Goal: Task Accomplishment & Management: Manage account settings

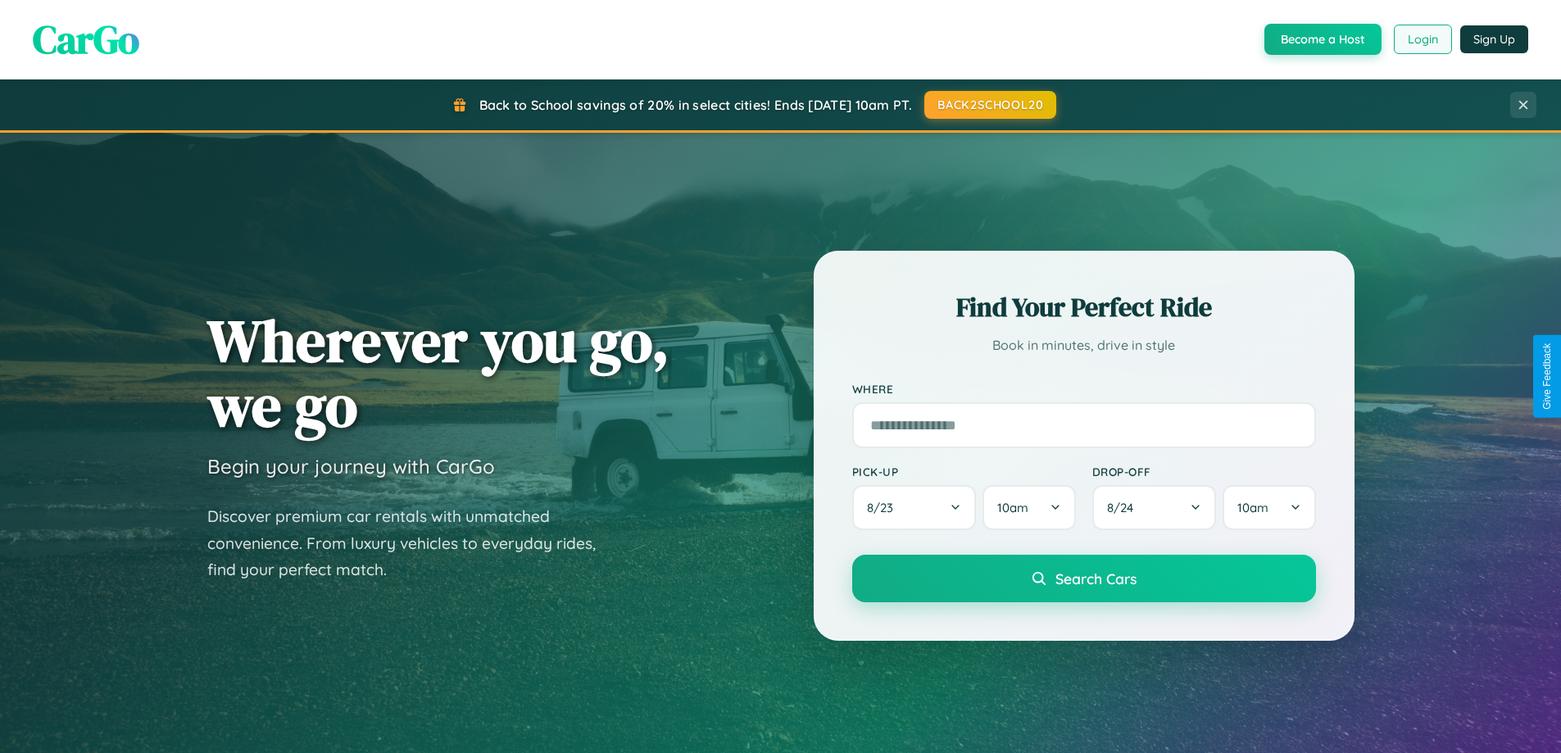
click at [1421, 39] on button "Login" at bounding box center [1422, 39] width 58 height 29
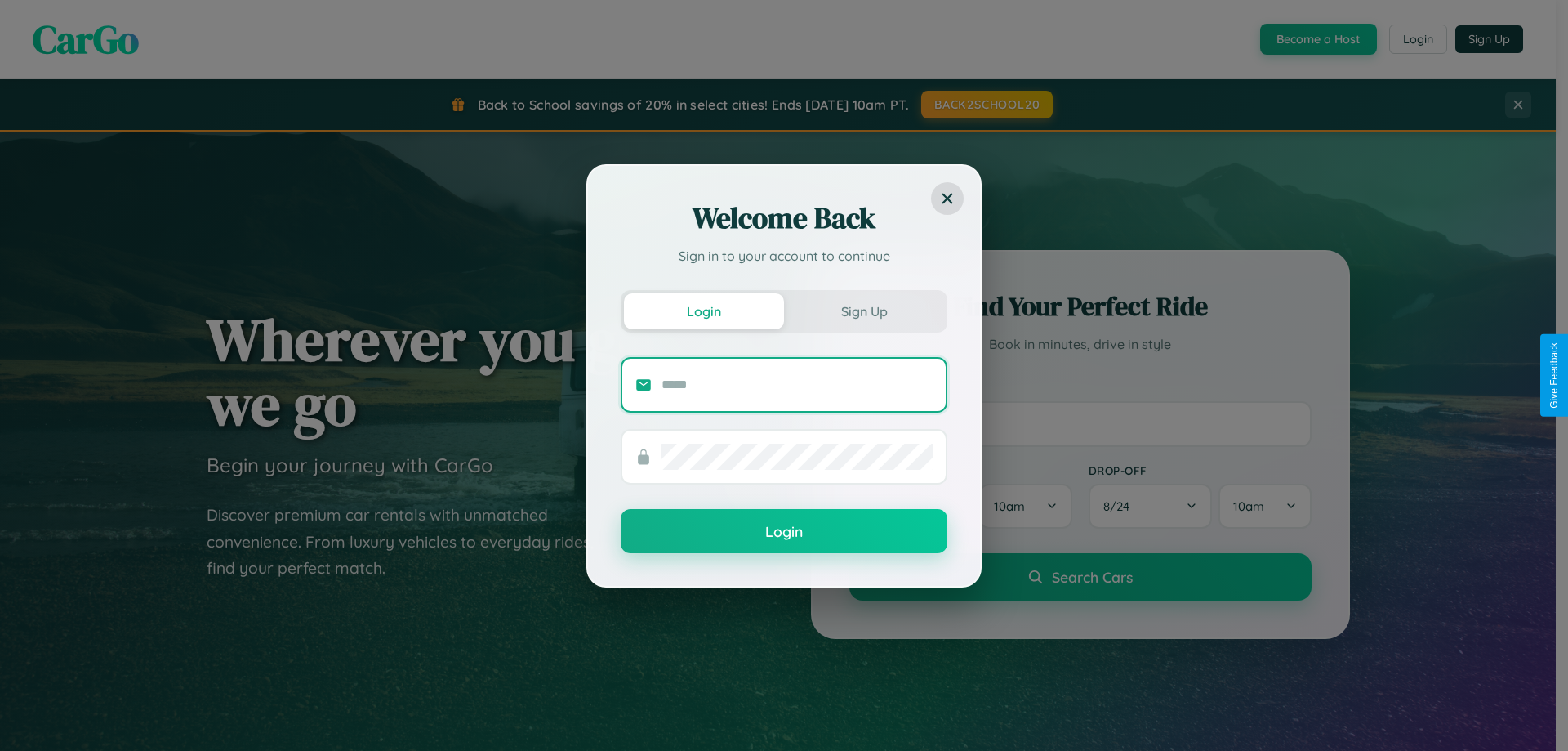
click at [797, 384] on input "text" at bounding box center [797, 385] width 271 height 26
type input "**********"
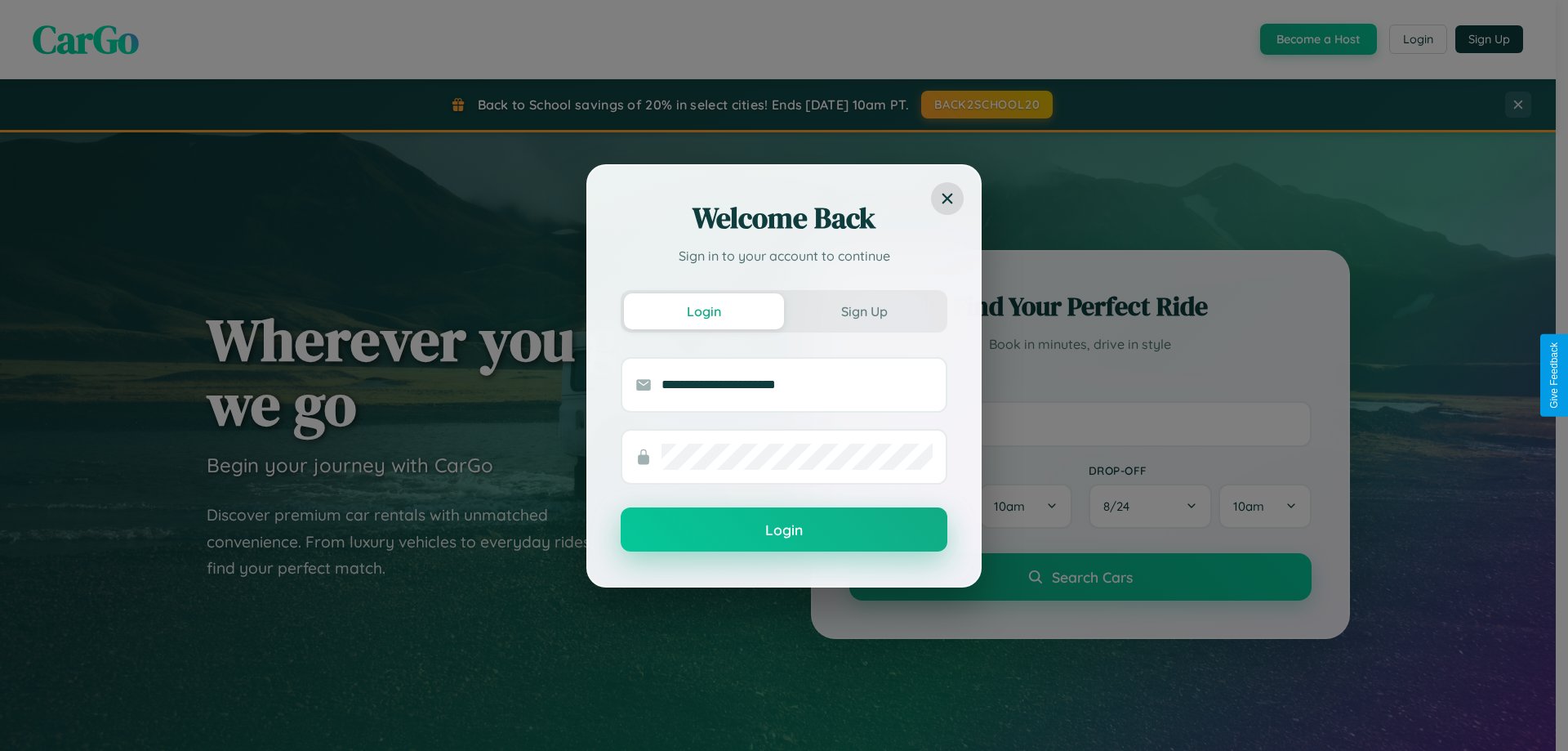
click at [784, 531] on button "Login" at bounding box center [784, 530] width 327 height 44
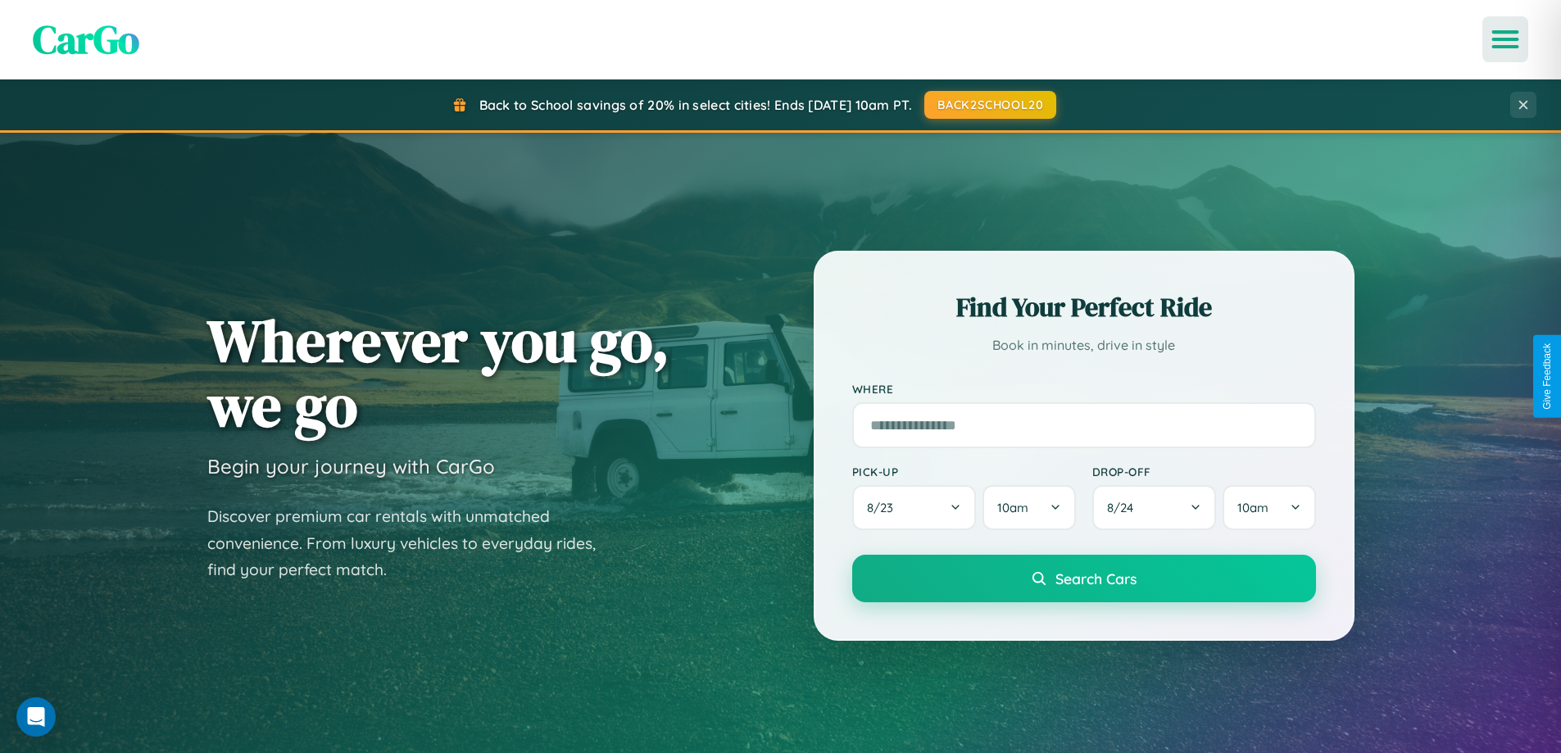
click at [1505, 39] on icon "Open menu" at bounding box center [1505, 39] width 24 height 15
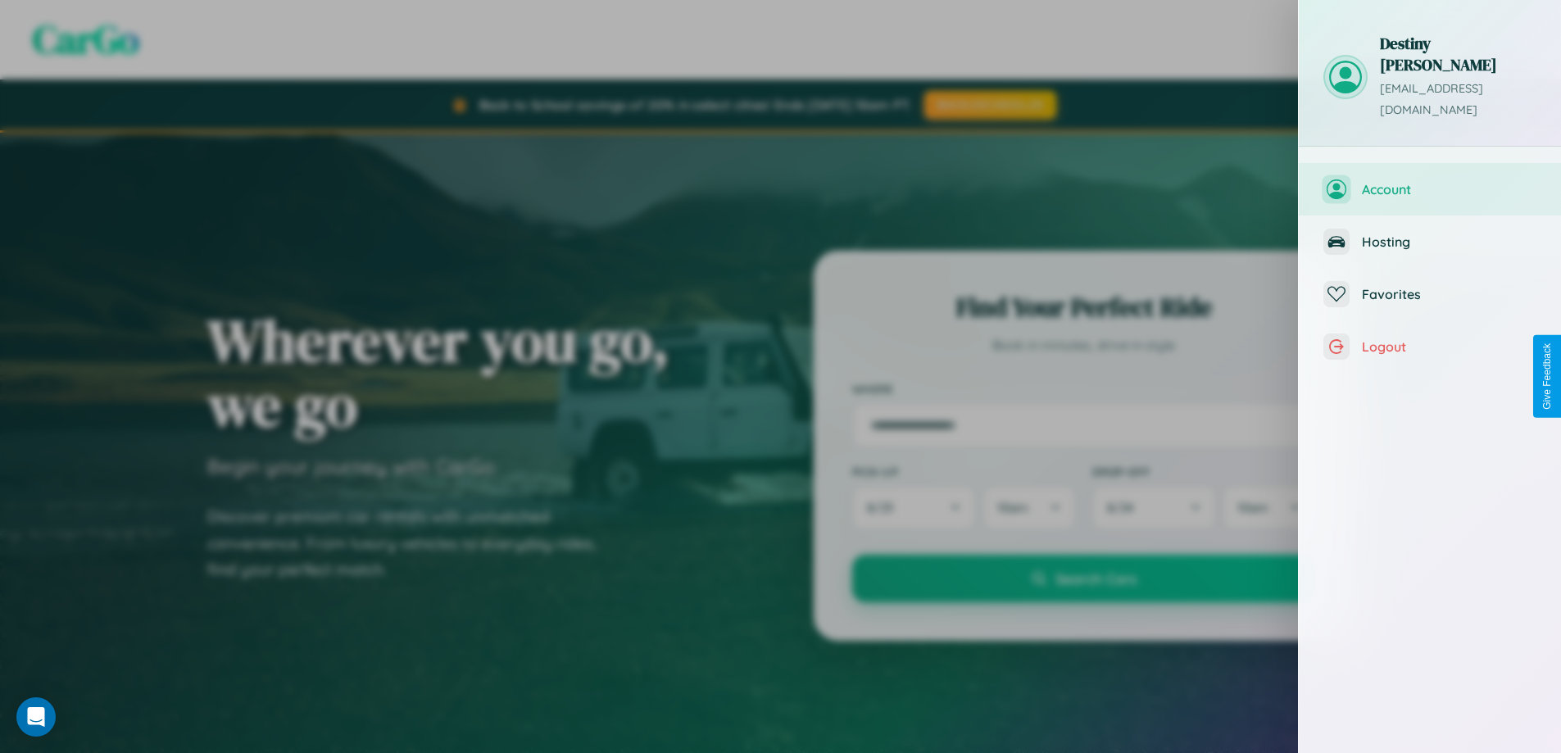
click at [1429, 181] on span "Account" at bounding box center [1448, 189] width 174 height 16
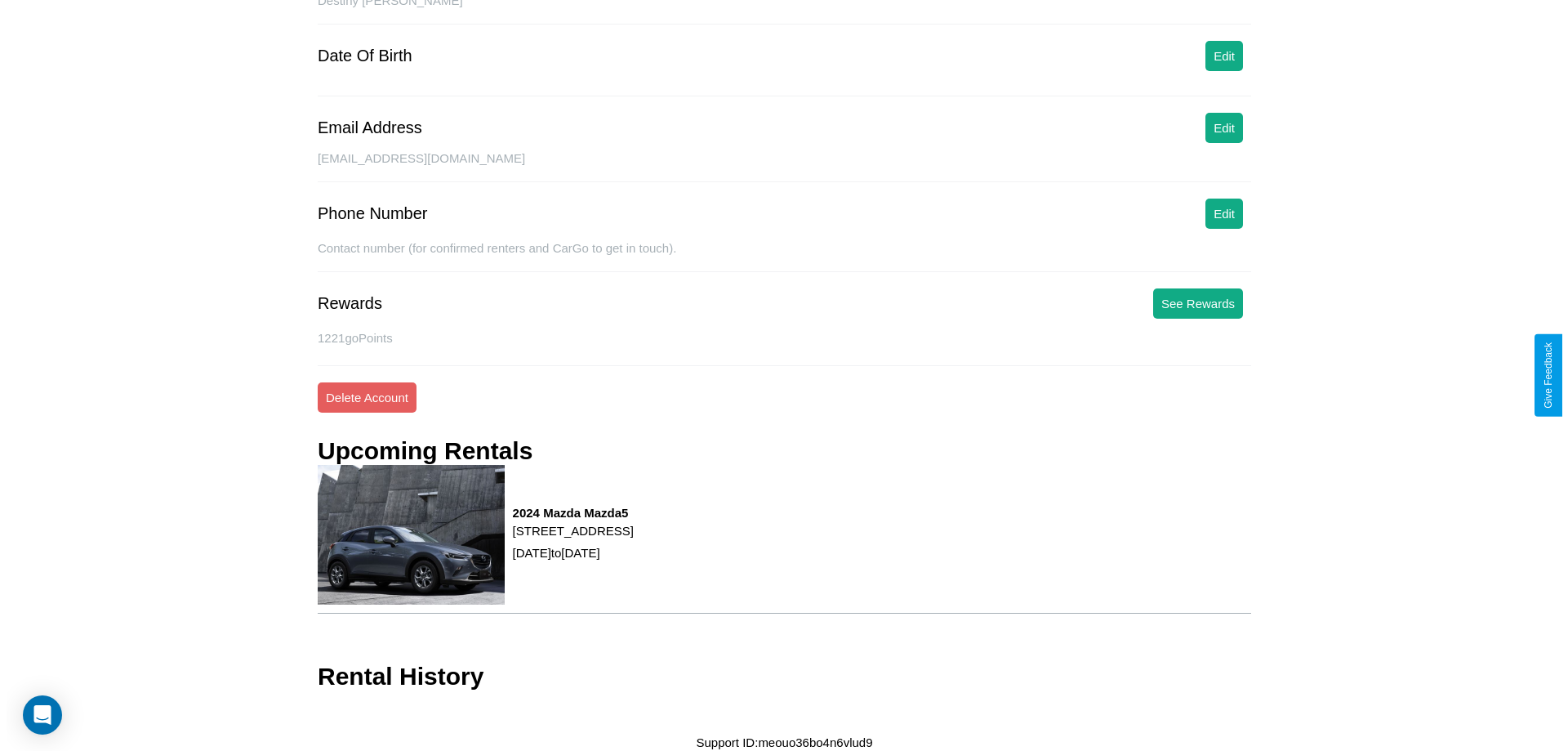
scroll to position [188, 0]
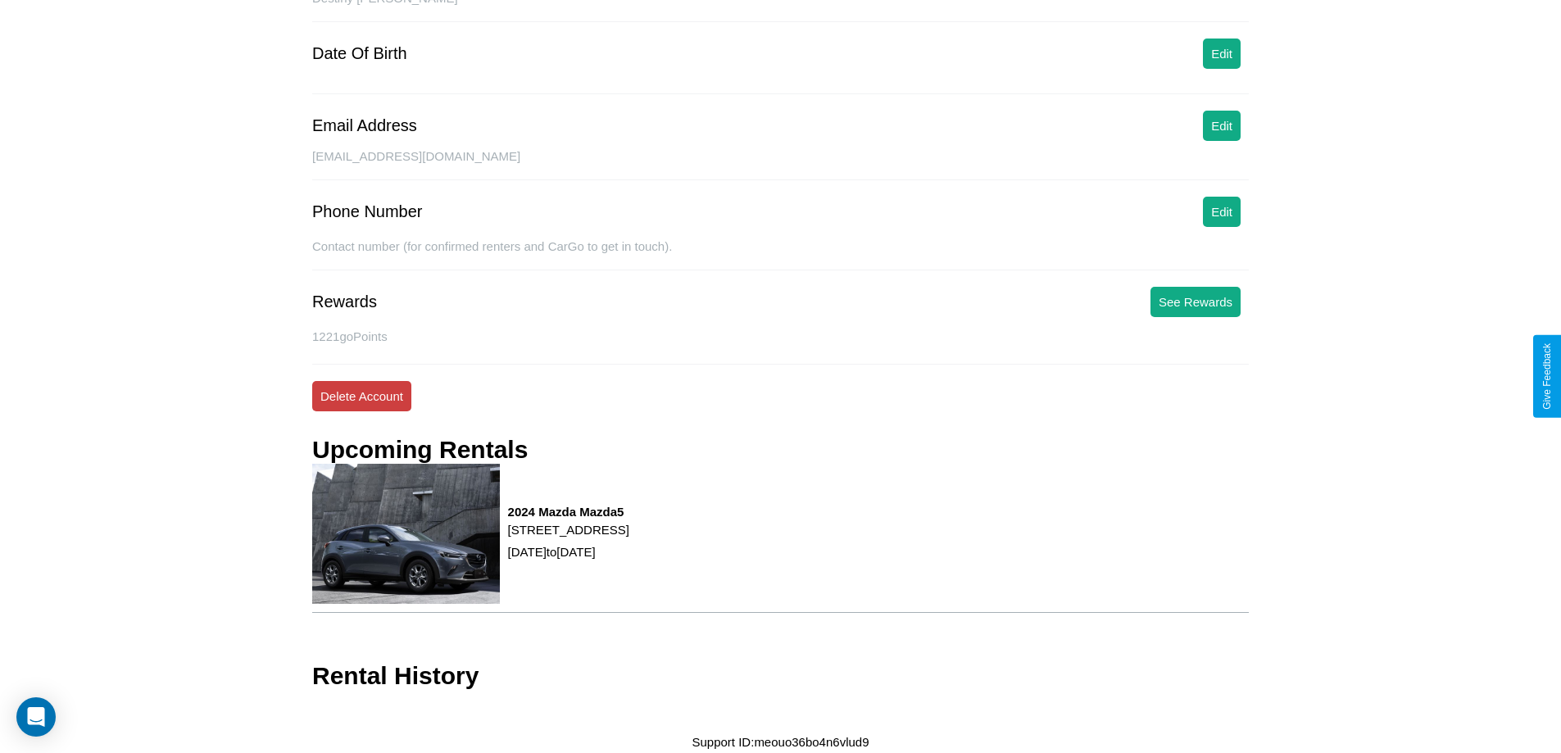
click at [361, 396] on button "Delete Account" at bounding box center [361, 396] width 99 height 30
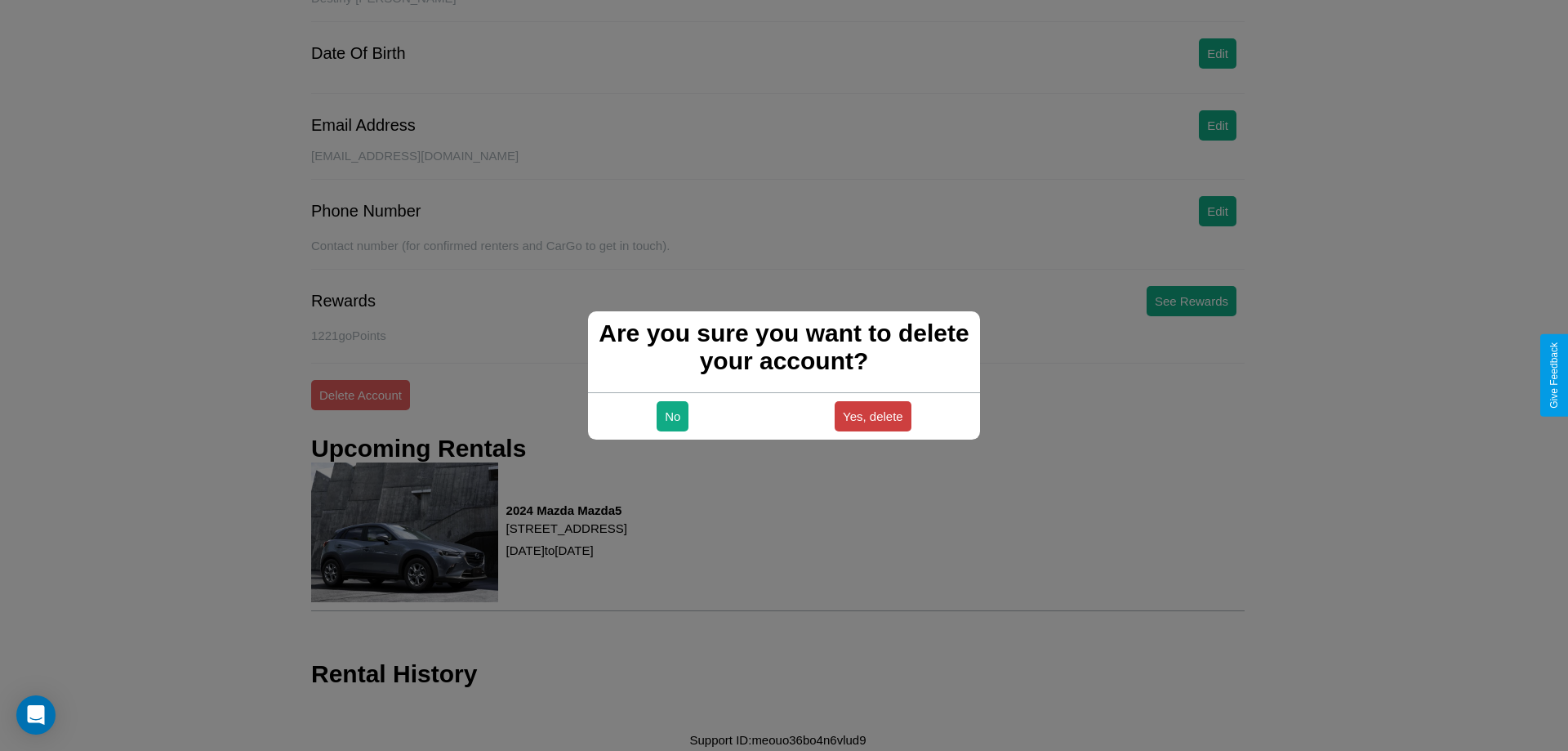
click at [872, 416] on button "Yes, delete" at bounding box center [872, 416] width 77 height 30
